Goal: Task Accomplishment & Management: Use online tool/utility

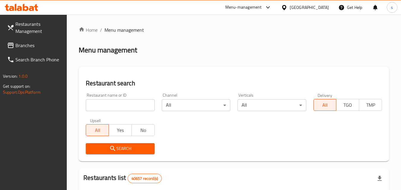
click at [45, 42] on span "Branches" at bounding box center [38, 45] width 47 height 7
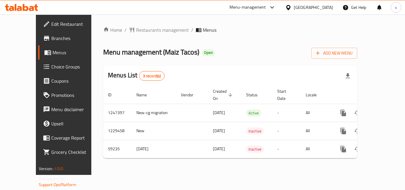
click at [51, 65] on span "Choice Groups" at bounding box center [74, 66] width 47 height 7
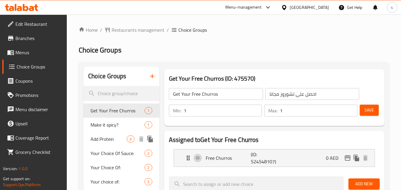
click at [118, 141] on span "Add Protein" at bounding box center [108, 139] width 36 height 7
type input "Add Protein"
type input "أضف البروتين"
type input "0"
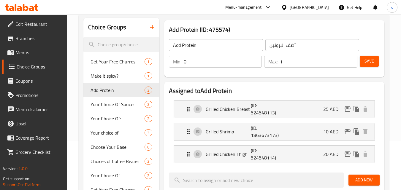
scroll to position [59, 0]
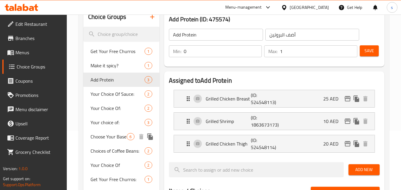
click at [118, 131] on div "Choose Your Base 6" at bounding box center [121, 137] width 76 height 14
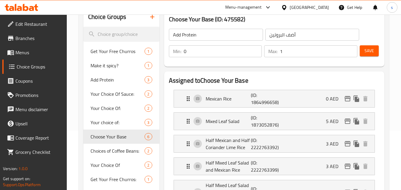
type input "Choose Your Base"
type input "اختر القاعدة الخاصة بك"
type input "1"
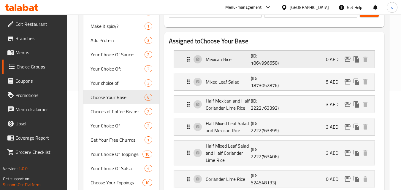
scroll to position [119, 0]
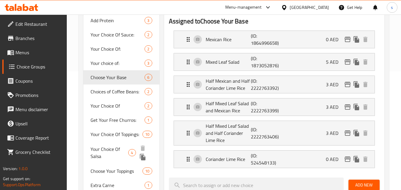
click at [109, 152] on span "Your Choice Of Salsa" at bounding box center [109, 153] width 38 height 14
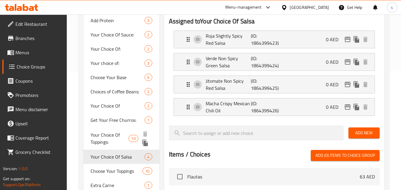
type input "Your Choice Of Salsa"
type input "اختيارك من السالسا"
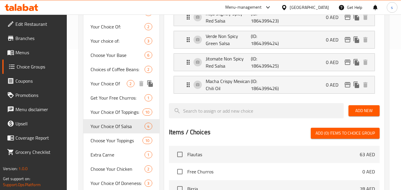
scroll to position [148, 0]
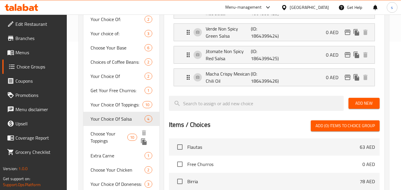
click at [120, 136] on span "Choose Your Toppings" at bounding box center [108, 137] width 37 height 14
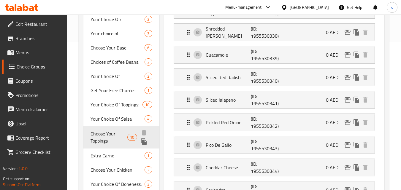
type input "Choose Your Toppings"
type input "اختر إضافاتك"
type input "5"
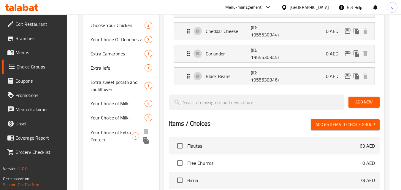
scroll to position [290, 0]
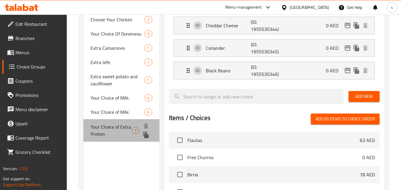
click at [111, 125] on span "Your Choice of Extra Protein" at bounding box center [110, 130] width 41 height 14
type input "Your Choice of Extra Protein"
type input "اختيارك من البروتين الإضافي"
type input "0"
type input "1"
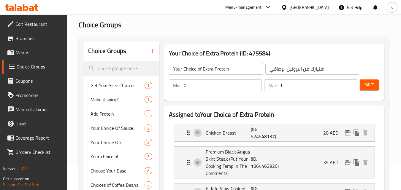
scroll to position [0, 0]
